Goal: Task Accomplishment & Management: Complete application form

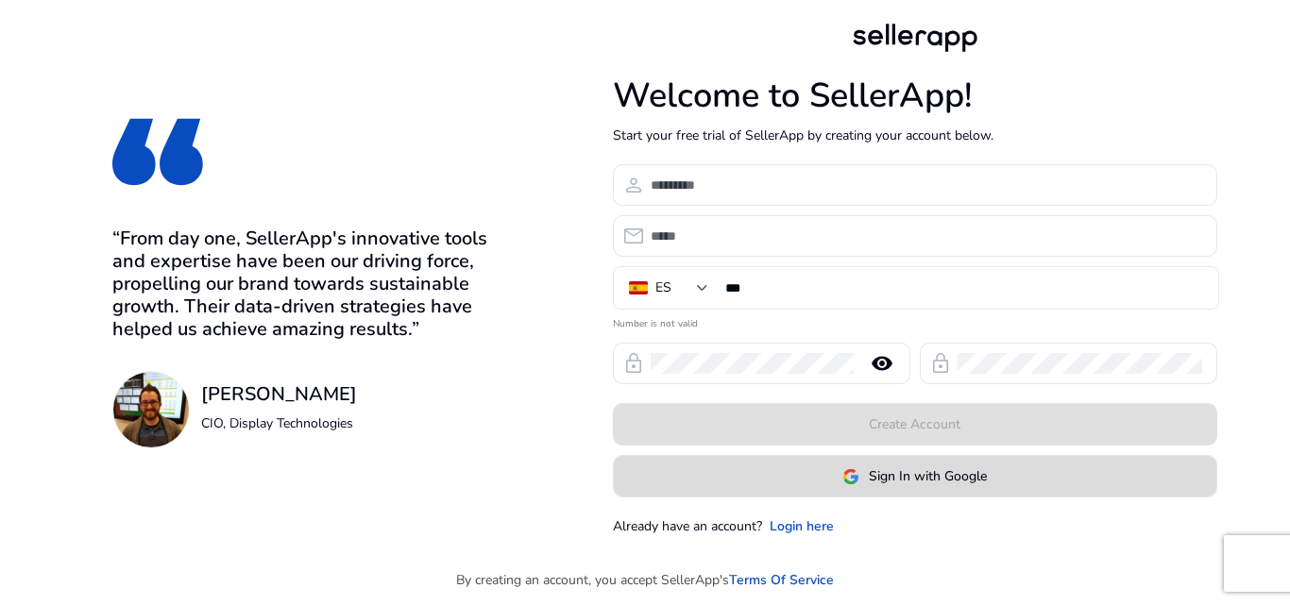
click at [948, 479] on span "Sign In with Google" at bounding box center [928, 476] width 118 height 20
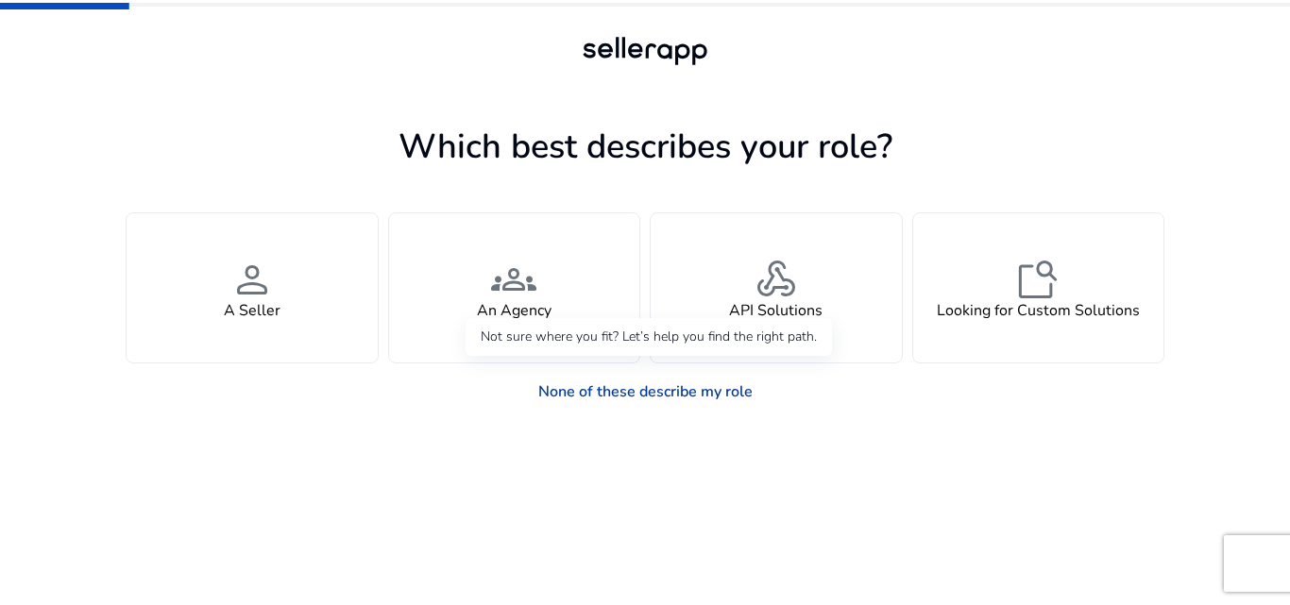
click at [646, 398] on link "None of these describe my role" at bounding box center [645, 392] width 245 height 38
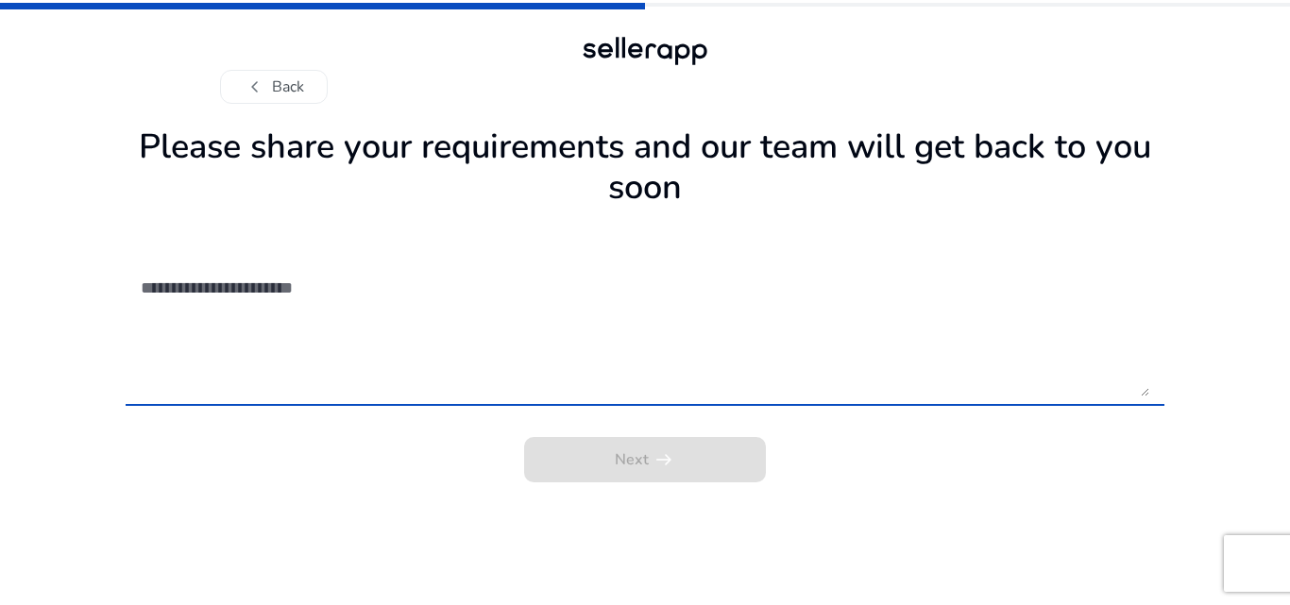
click at [563, 375] on textarea at bounding box center [645, 329] width 1008 height 134
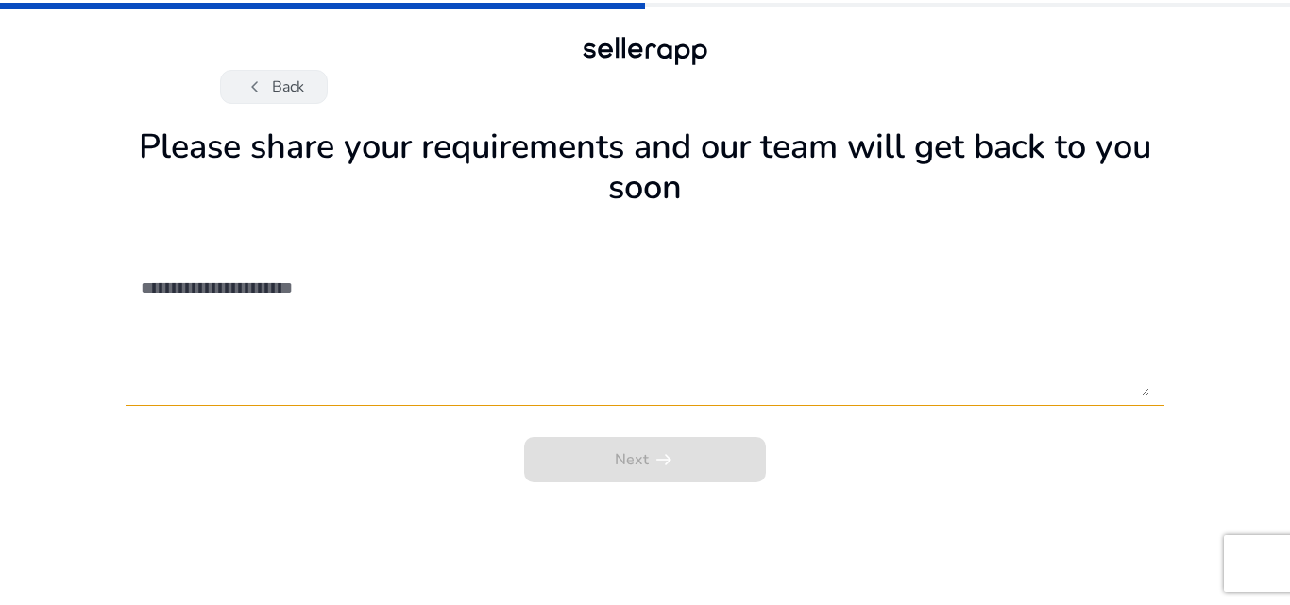
click at [287, 95] on button "chevron_left Back" at bounding box center [274, 87] width 108 height 34
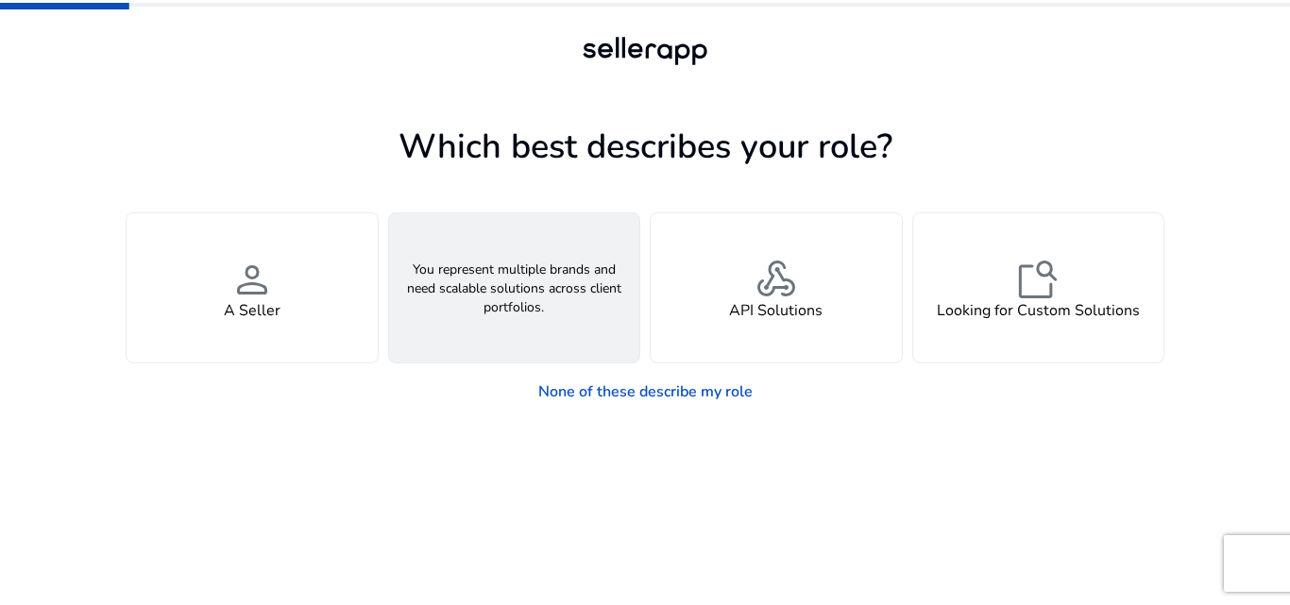
click at [561, 286] on div "groups An Agency" at bounding box center [514, 287] width 251 height 149
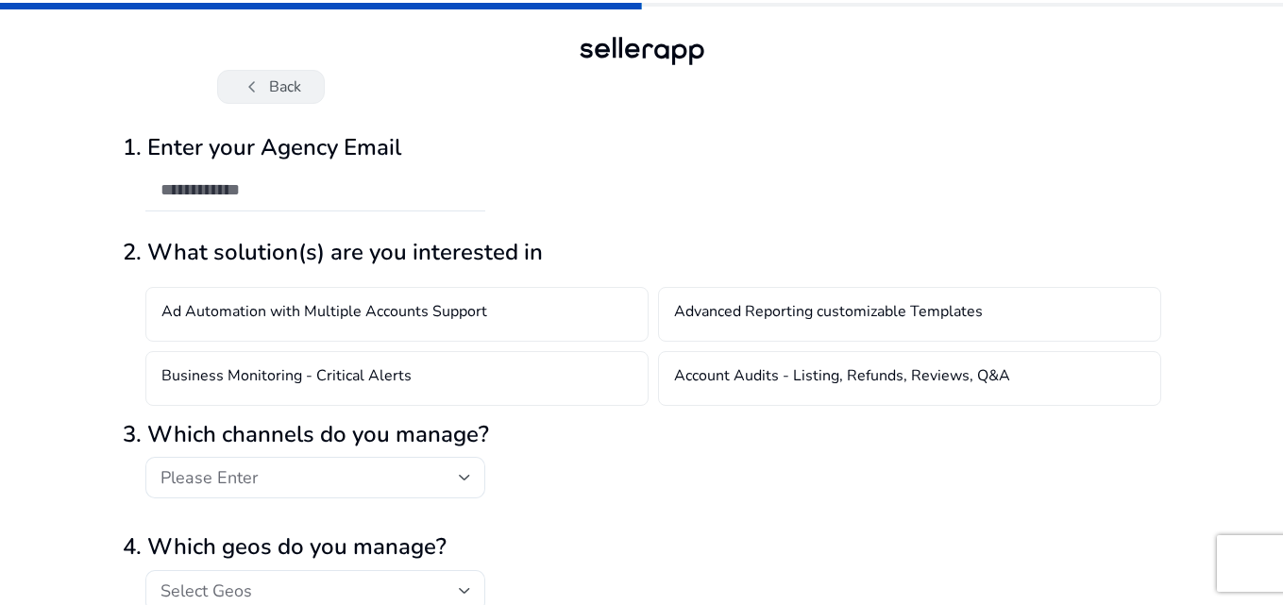
click at [252, 93] on span "chevron_left" at bounding box center [252, 87] width 23 height 23
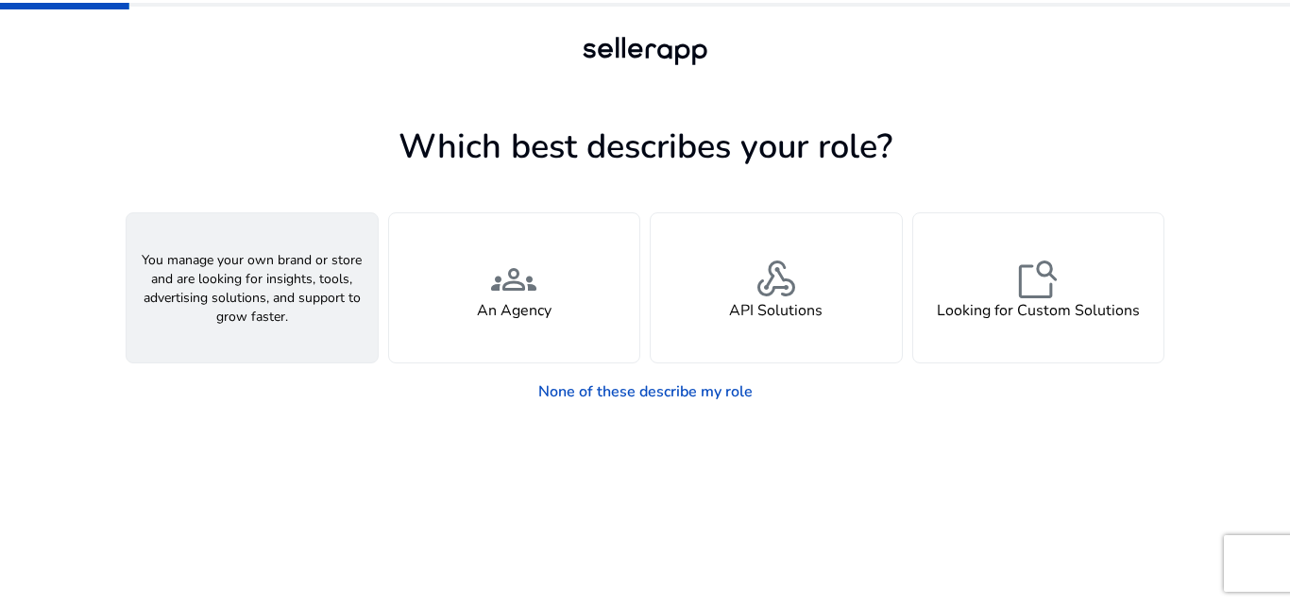
click at [241, 274] on span "person" at bounding box center [251, 279] width 45 height 45
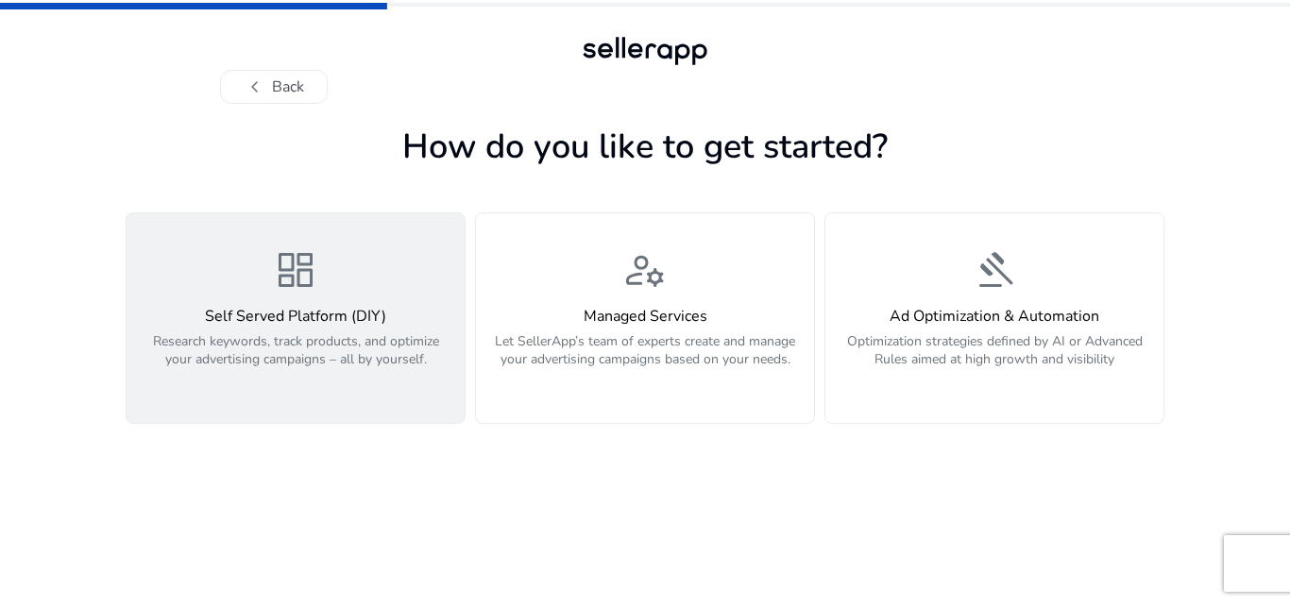
click at [323, 297] on div "dashboard Self Served Platform (DIY) Research keywords, track products, and opt…" at bounding box center [295, 318] width 315 height 142
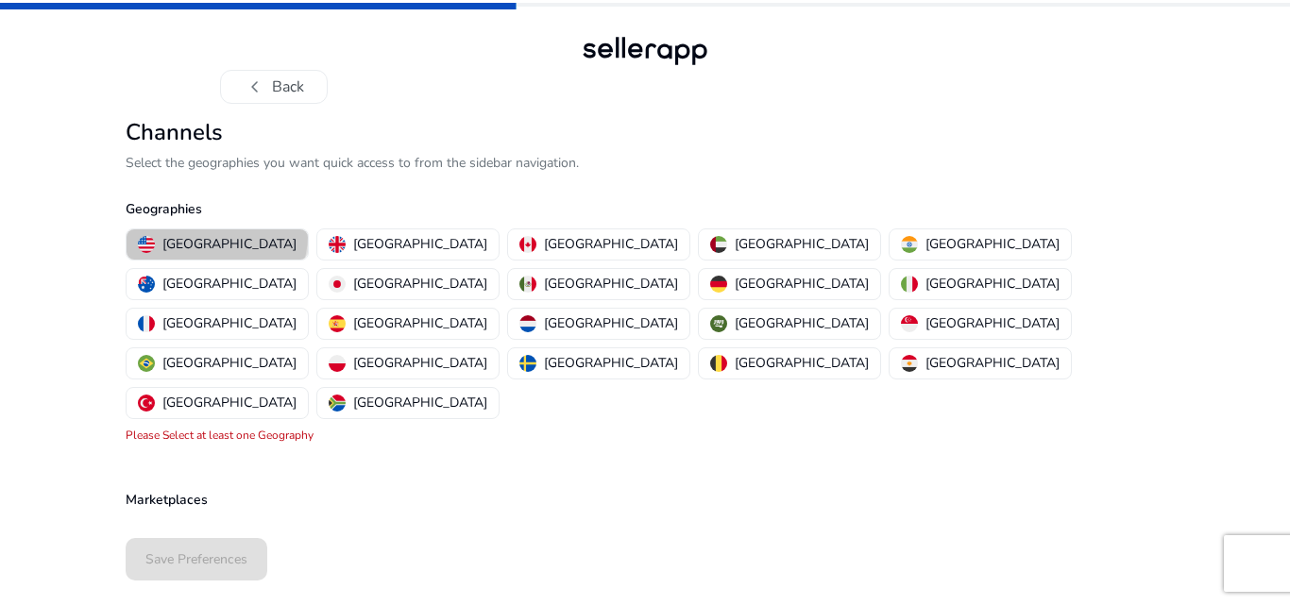
click at [215, 235] on p "[GEOGRAPHIC_DATA]" at bounding box center [229, 244] width 134 height 20
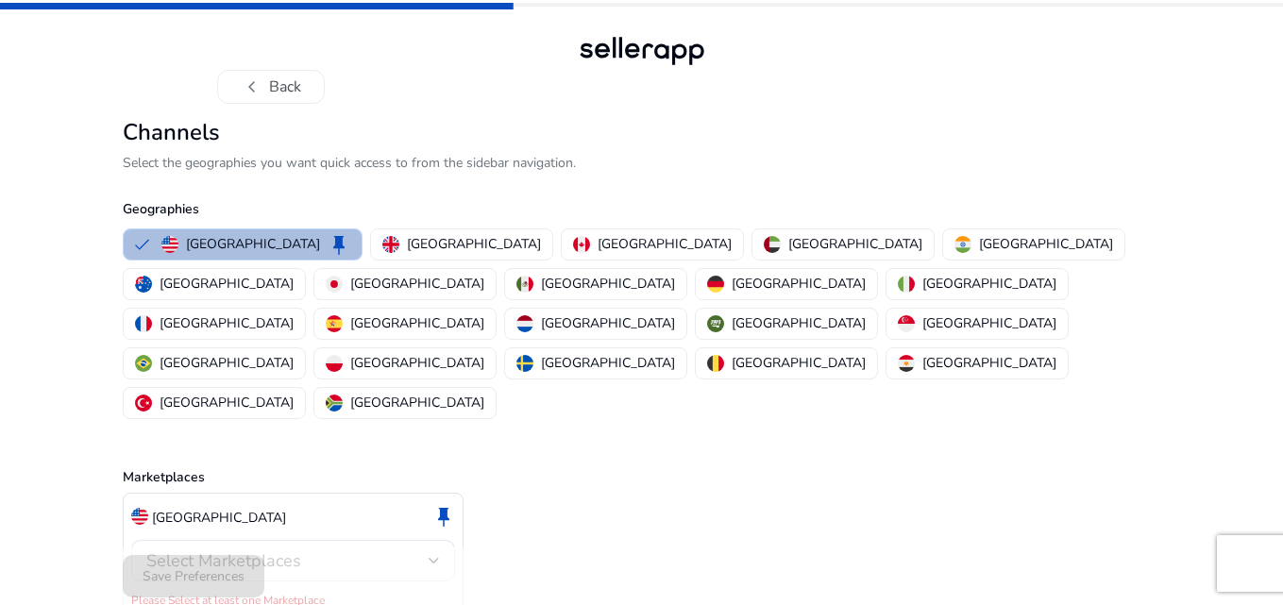
scroll to position [5, 0]
